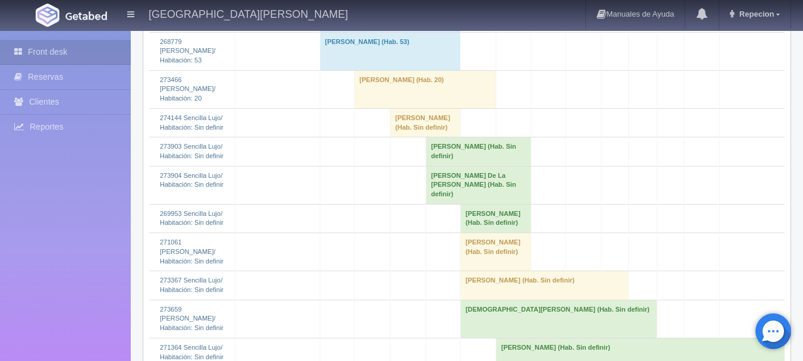
scroll to position [1157, 0]
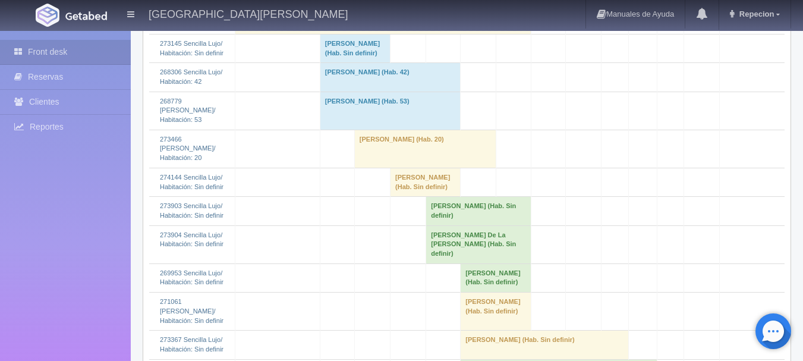
click at [341, 130] on td "[PERSON_NAME] (Hab. 53)" at bounding box center [390, 111] width 141 height 38
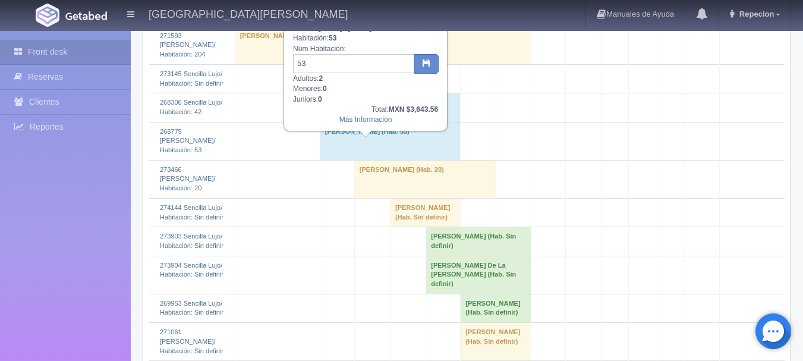
scroll to position [1097, 0]
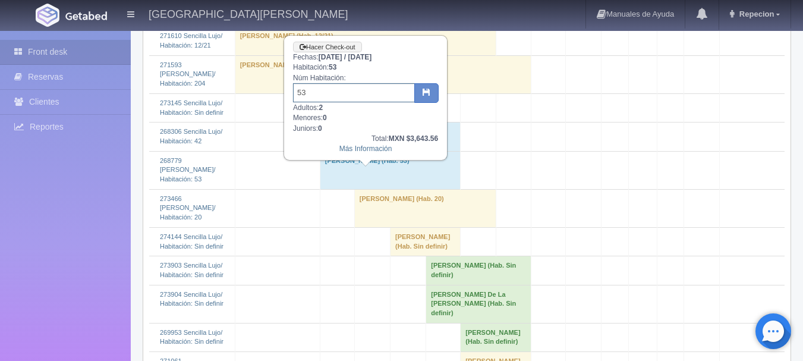
click at [310, 93] on input "53" at bounding box center [354, 92] width 122 height 19
type input "5"
type input "104"
click at [429, 96] on icon "button" at bounding box center [427, 92] width 8 height 8
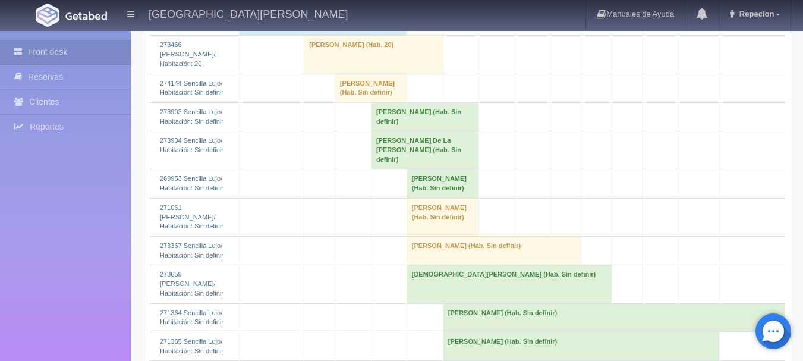
scroll to position [1189, 0]
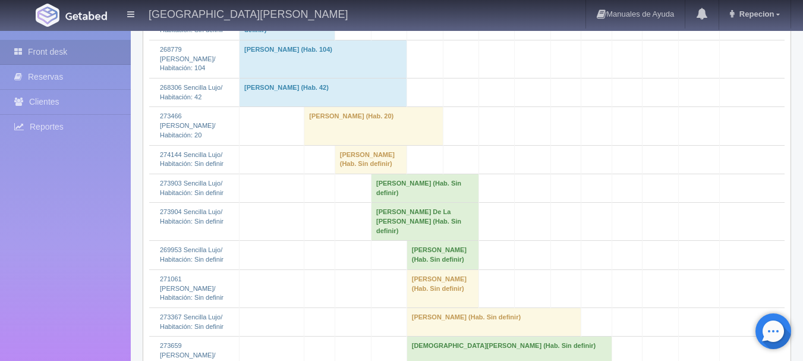
click at [349, 78] on td "Marcin Ajdukiewicz (Hab. 104)" at bounding box center [324, 59] width 168 height 38
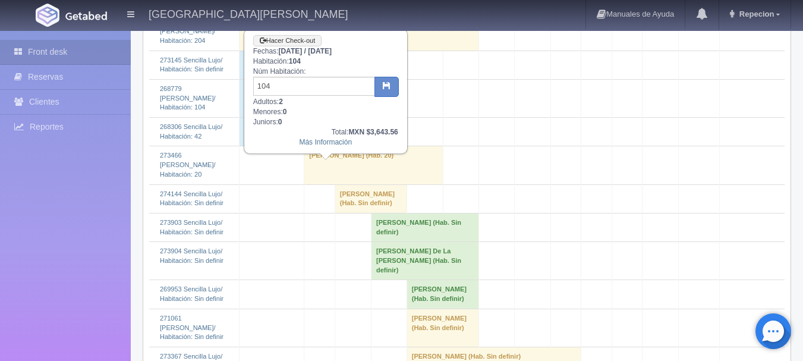
scroll to position [1129, 0]
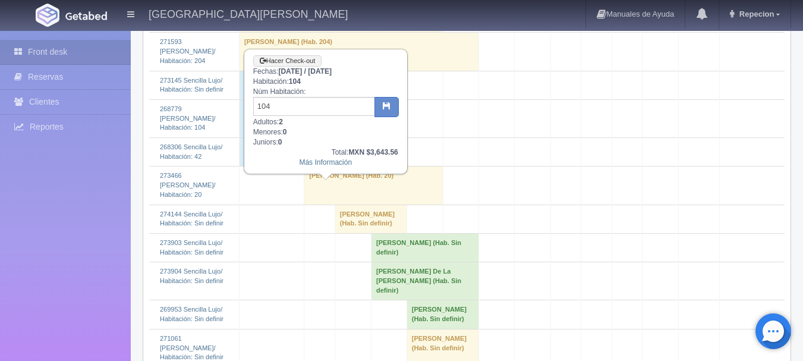
click at [374, 137] on td "Marcin Ajdukiewicz (Hab. 104)" at bounding box center [324, 118] width 168 height 38
